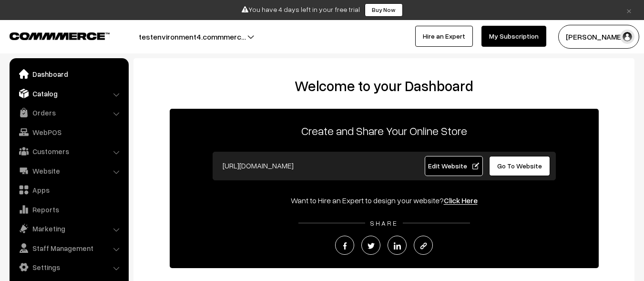
click at [68, 93] on link "Catalog" at bounding box center [68, 93] width 113 height 17
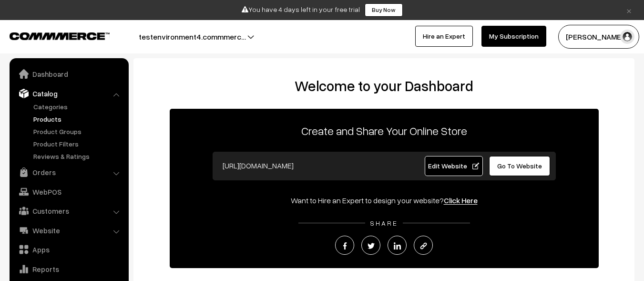
click at [78, 119] on link "Products" at bounding box center [78, 119] width 94 height 10
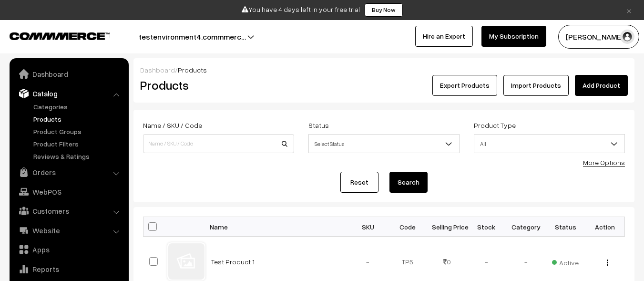
scroll to position [27, 0]
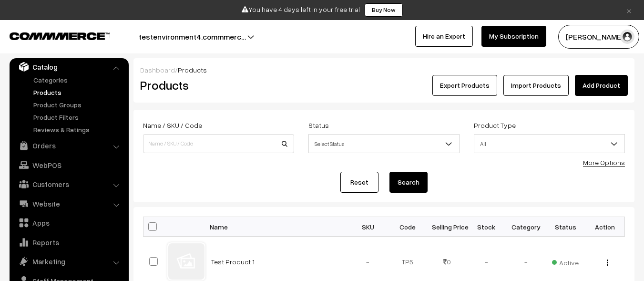
click at [602, 85] on link "Add Product" at bounding box center [600, 85] width 53 height 21
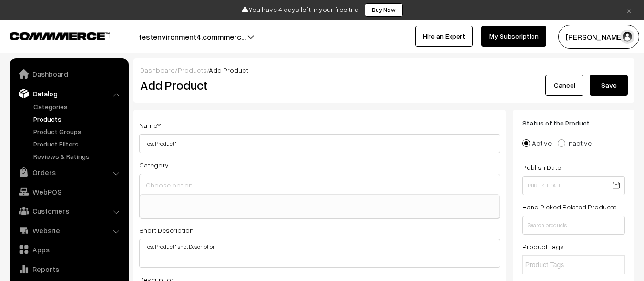
select select
type textarea "Test Product 1 shot Description"
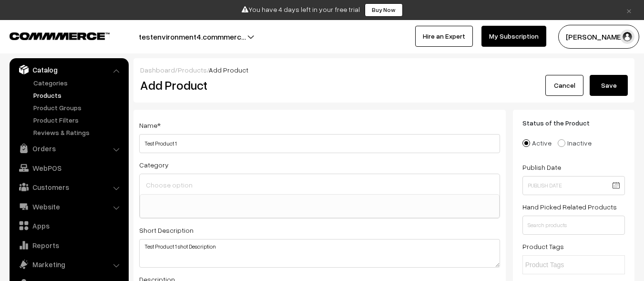
scroll to position [298, 0]
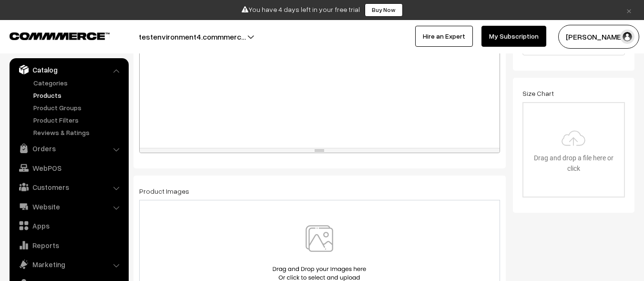
click at [319, 252] on img at bounding box center [319, 253] width 98 height 56
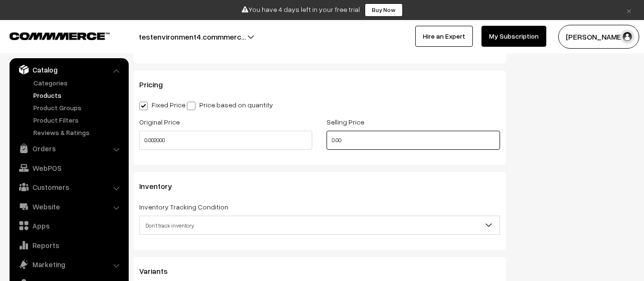
type input "0.00"
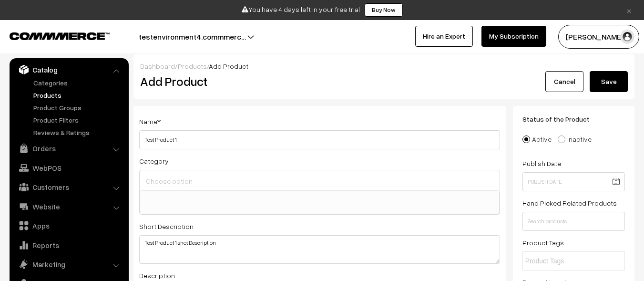
click at [608, 85] on button "Save" at bounding box center [608, 81] width 38 height 21
type input "0.00"
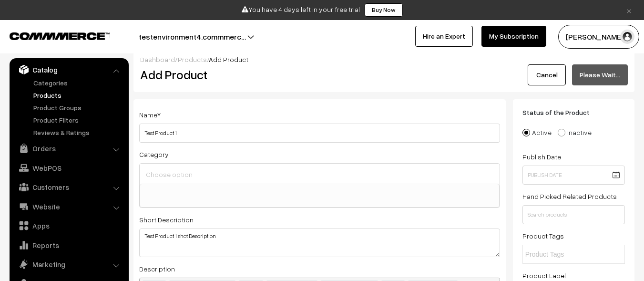
scroll to position [16, 0]
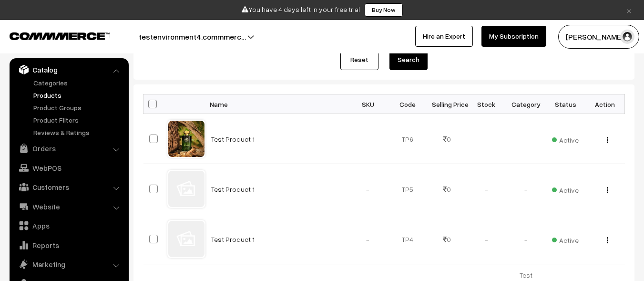
scroll to position [115, 0]
